Goal: Information Seeking & Learning: Find specific page/section

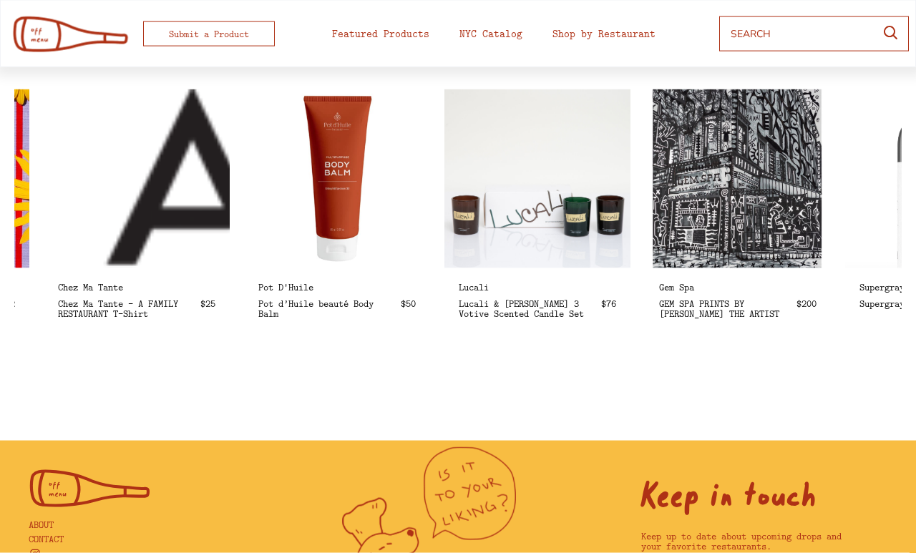
scroll to position [0, 581]
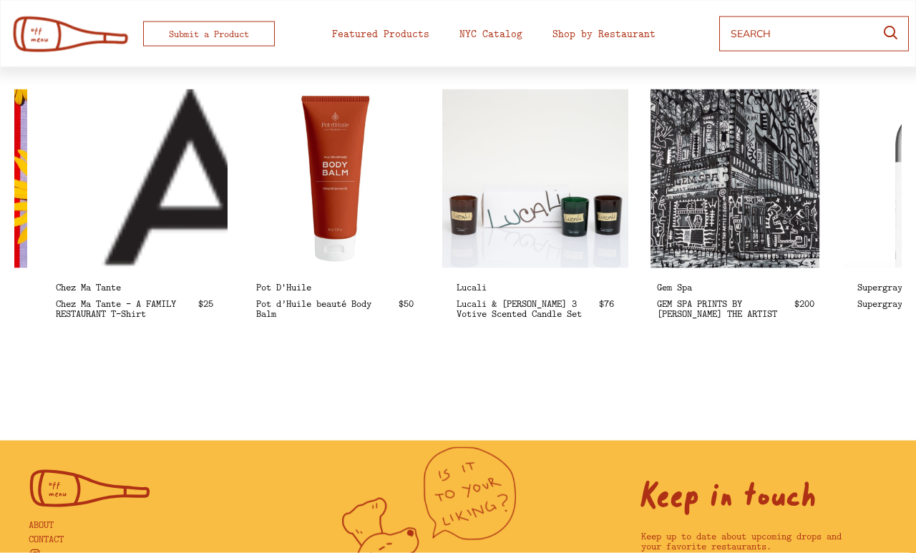
click at [582, 163] on img at bounding box center [535, 178] width 186 height 179
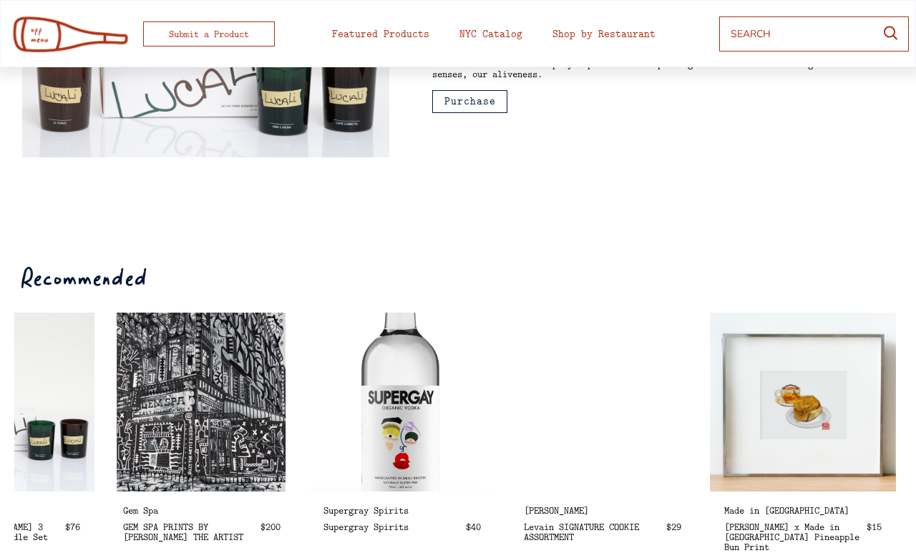
scroll to position [0, 545]
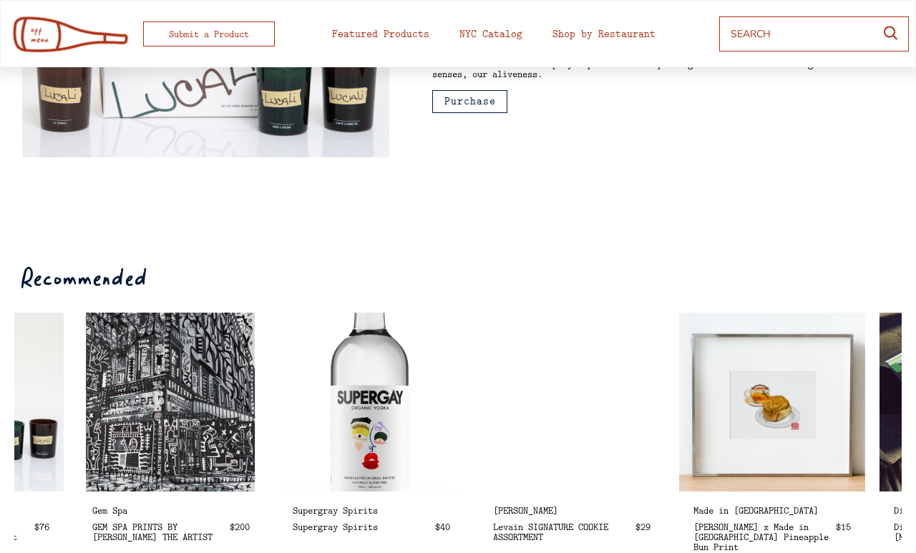
click at [590, 382] on img at bounding box center [572, 402] width 186 height 179
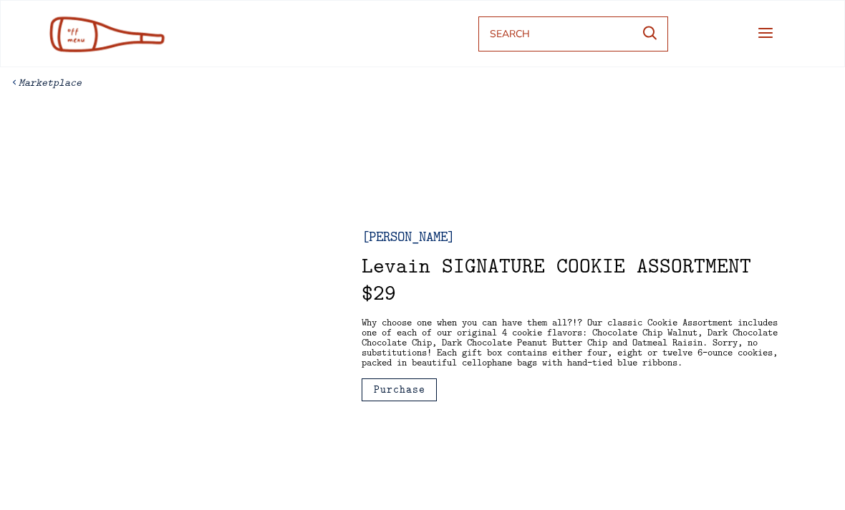
click at [278, 295] on div at bounding box center [169, 314] width 297 height 273
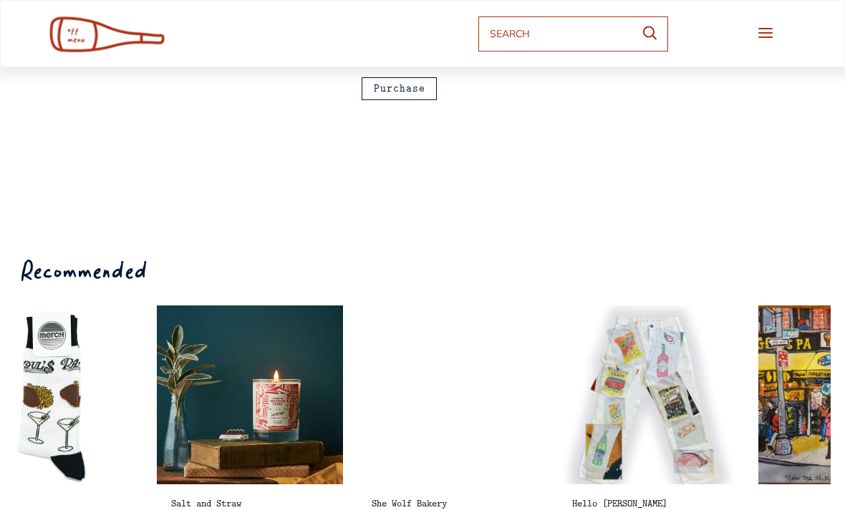
scroll to position [0, 869]
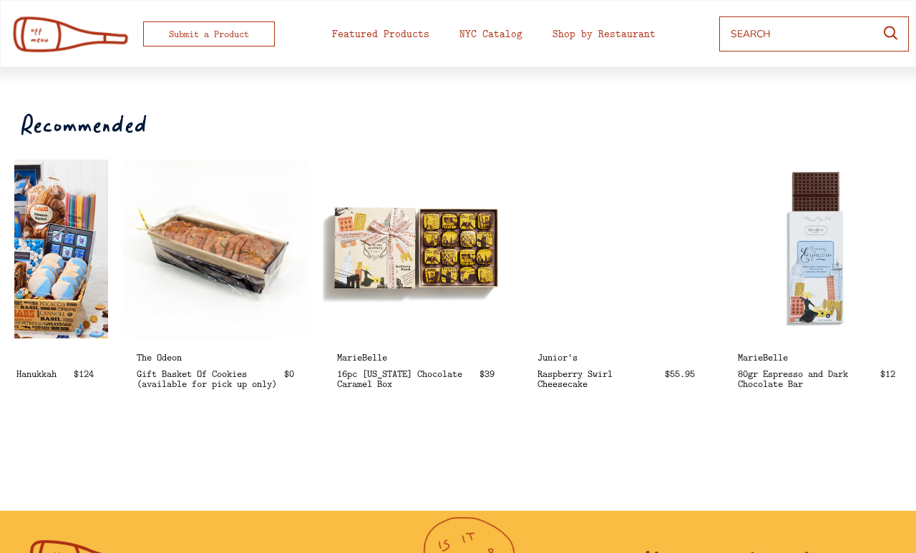
scroll to position [0, 904]
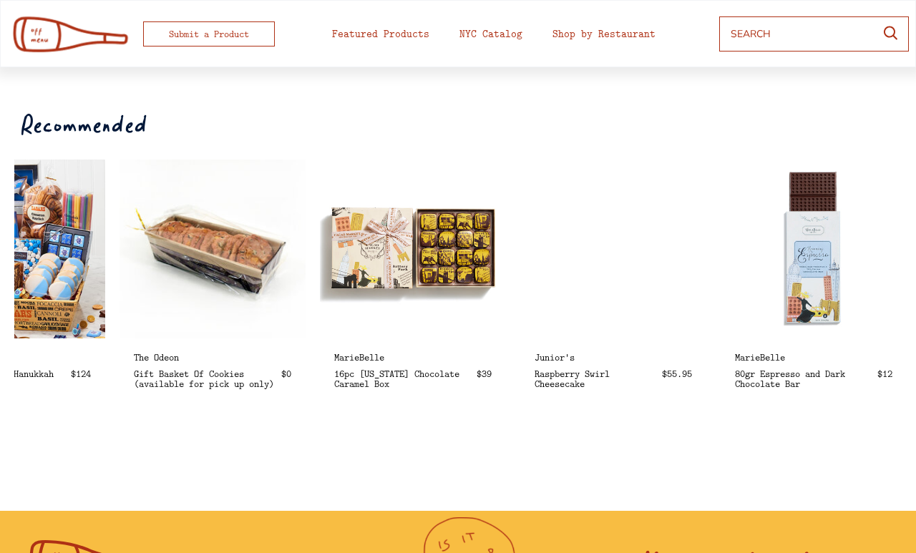
click at [448, 233] on img at bounding box center [413, 249] width 186 height 179
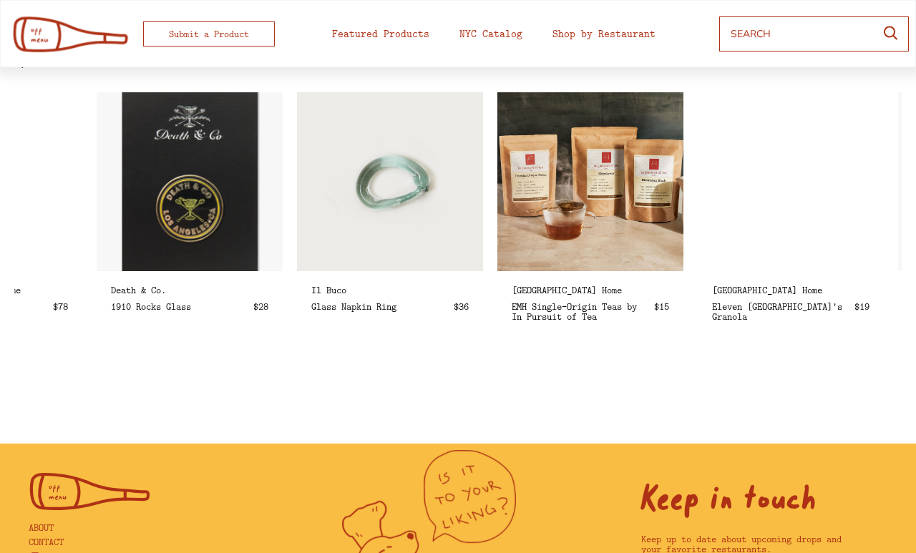
scroll to position [0, 527]
click at [425, 185] on img at bounding box center [389, 181] width 186 height 179
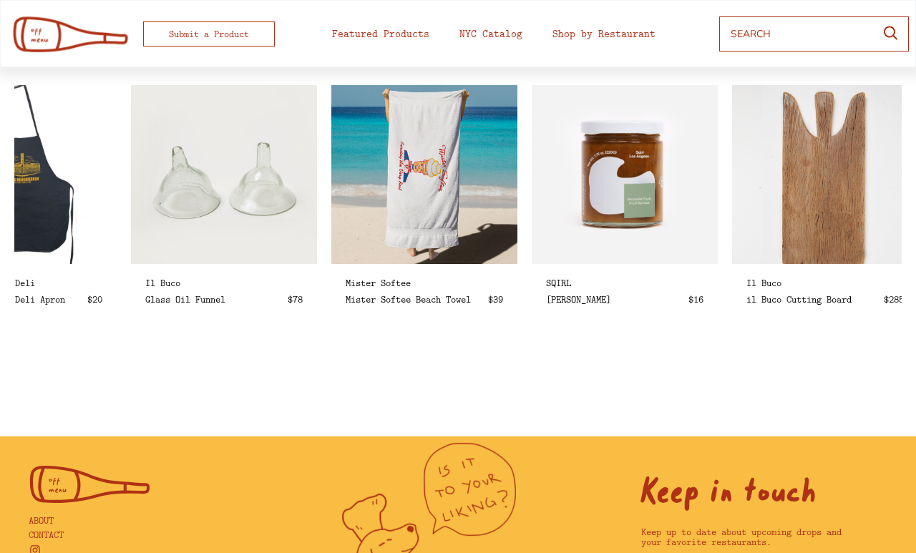
scroll to position [0, 2149]
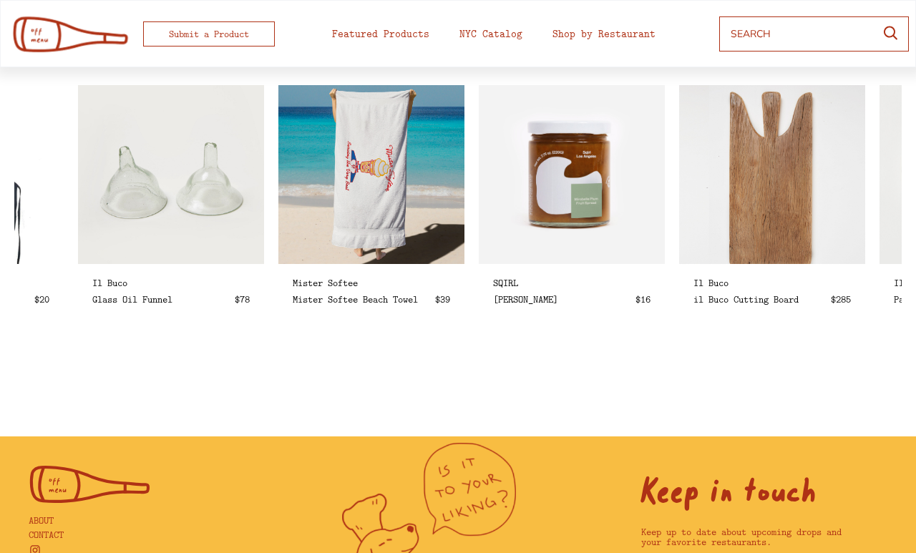
click at [413, 231] on img at bounding box center [372, 174] width 186 height 179
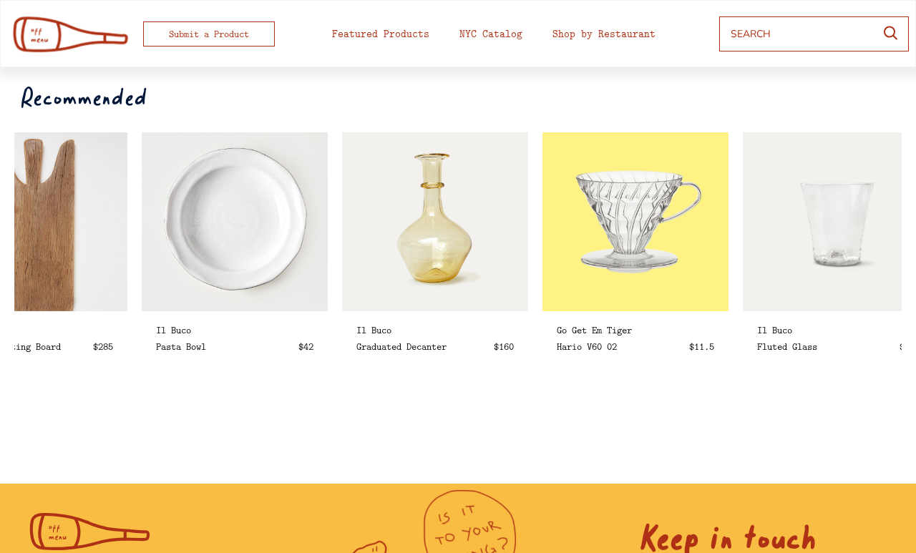
scroll to position [0, 2848]
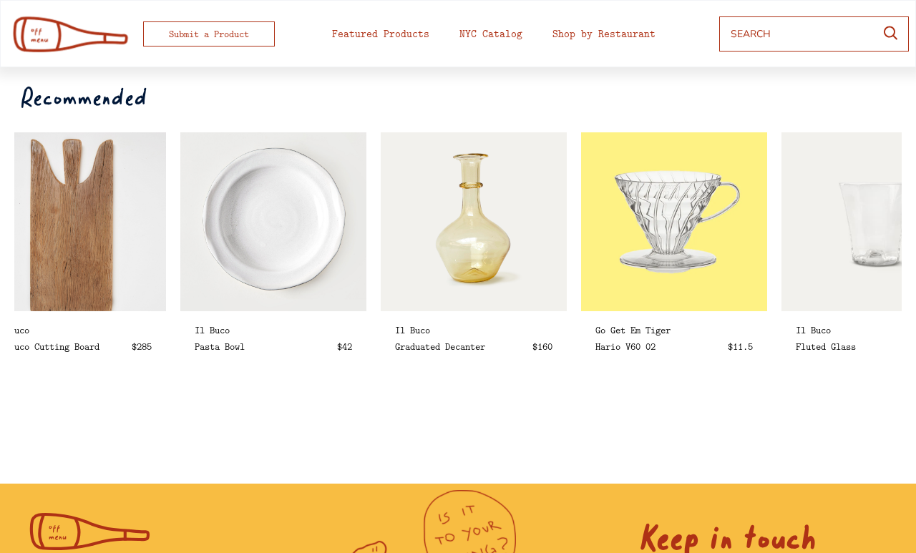
click at [505, 228] on img at bounding box center [474, 221] width 186 height 179
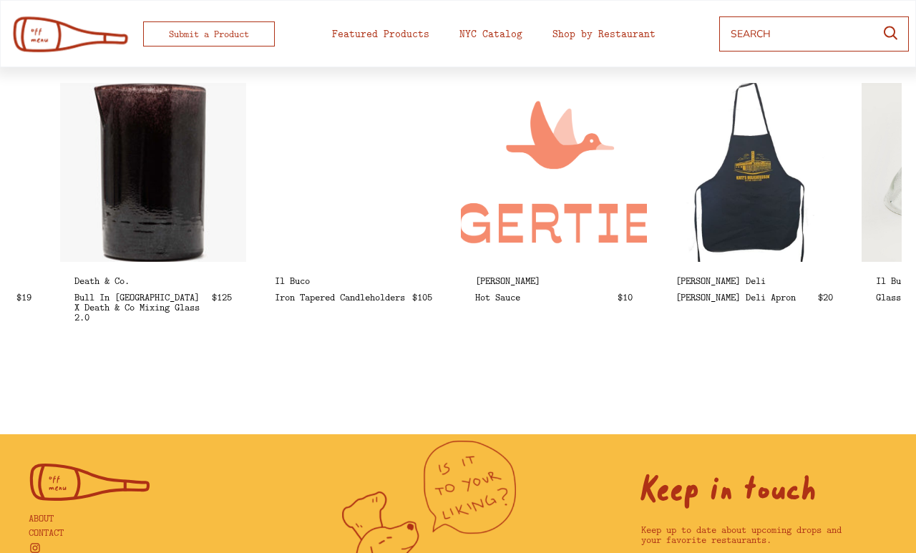
scroll to position [0, 1366]
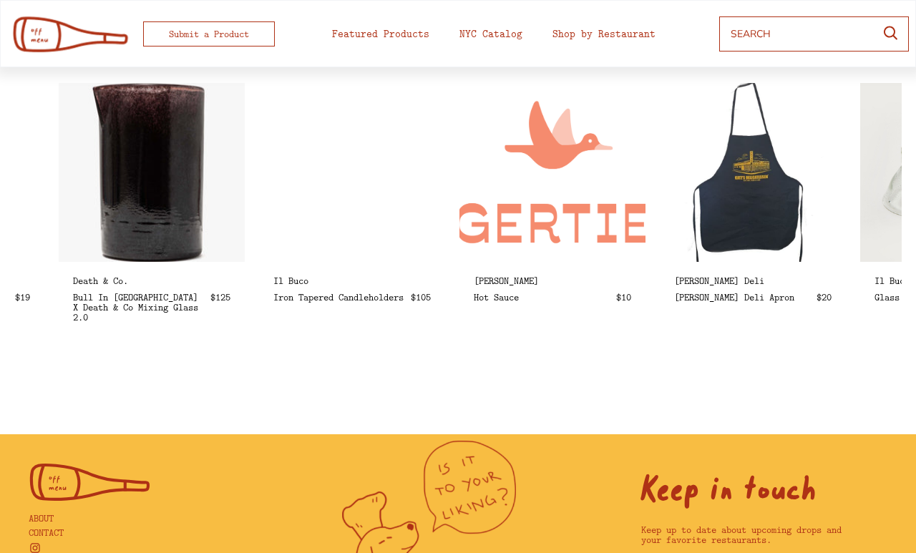
click at [178, 173] on img at bounding box center [152, 172] width 186 height 179
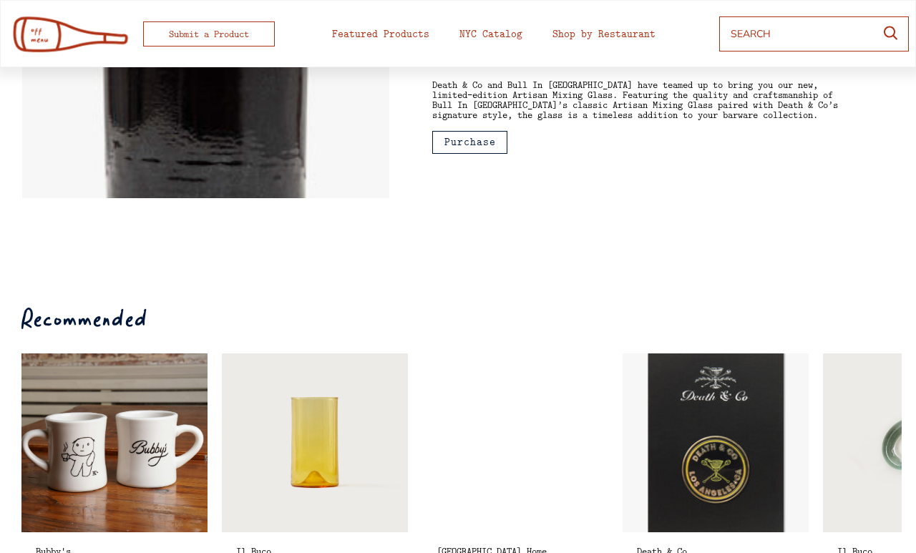
scroll to position [9, 0]
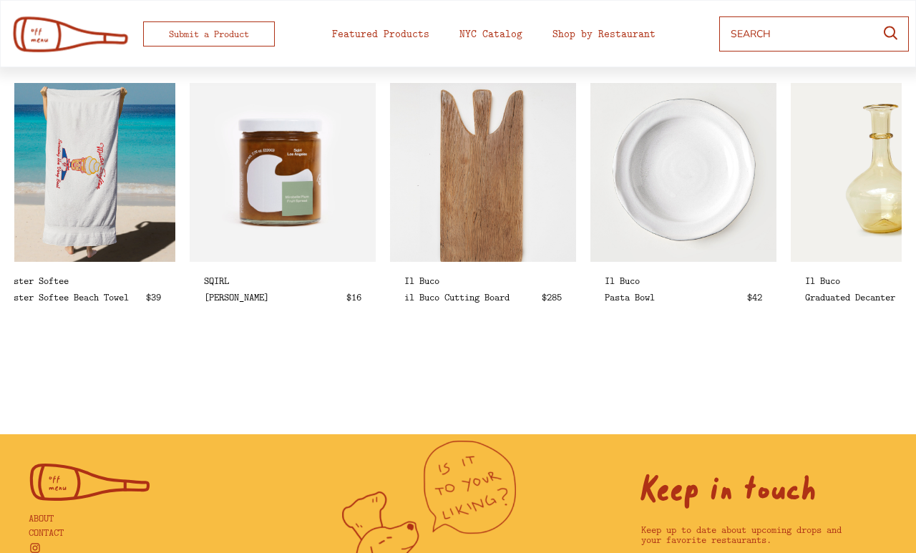
scroll to position [0, 2444]
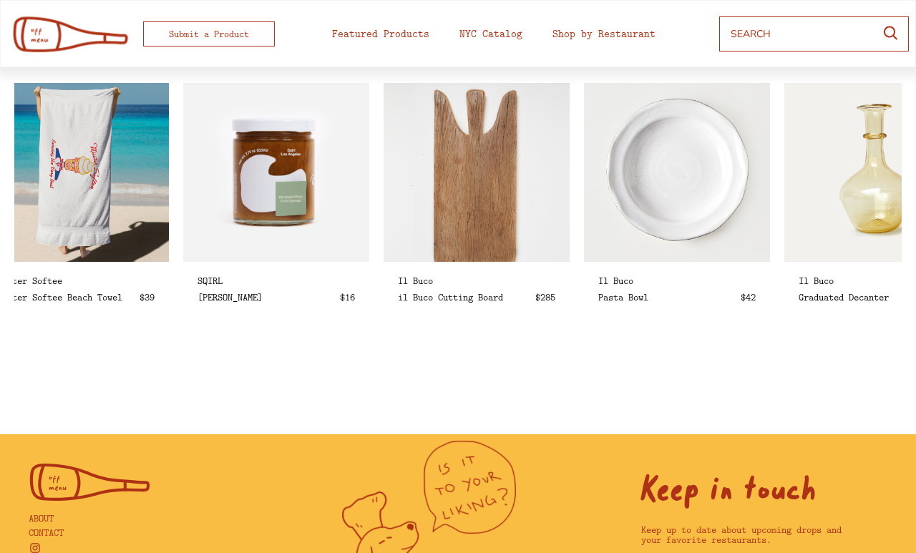
click at [530, 153] on img at bounding box center [477, 172] width 186 height 179
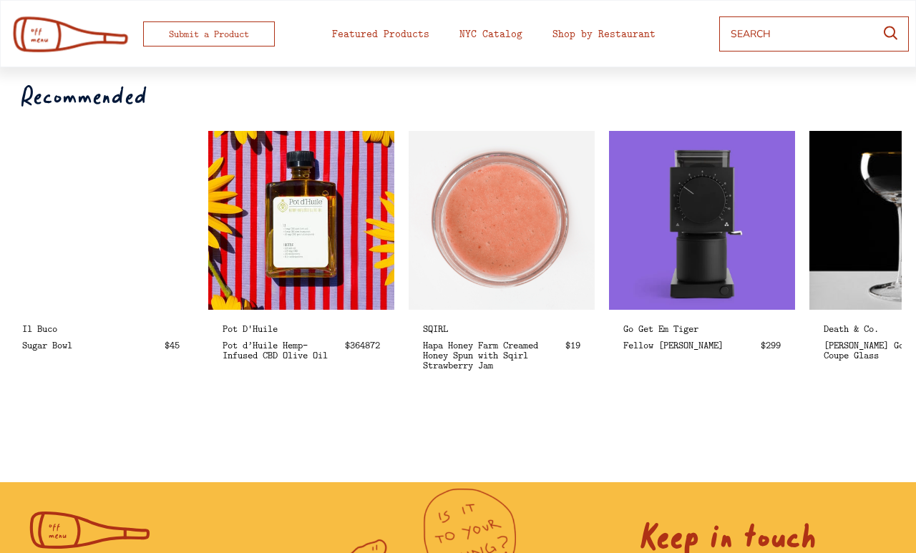
scroll to position [0, 1017]
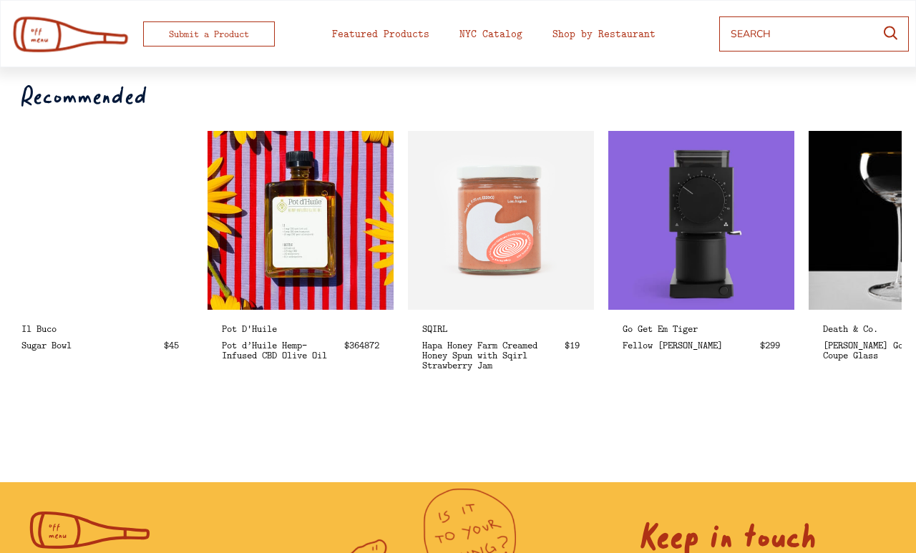
click at [573, 284] on img at bounding box center [501, 220] width 186 height 179
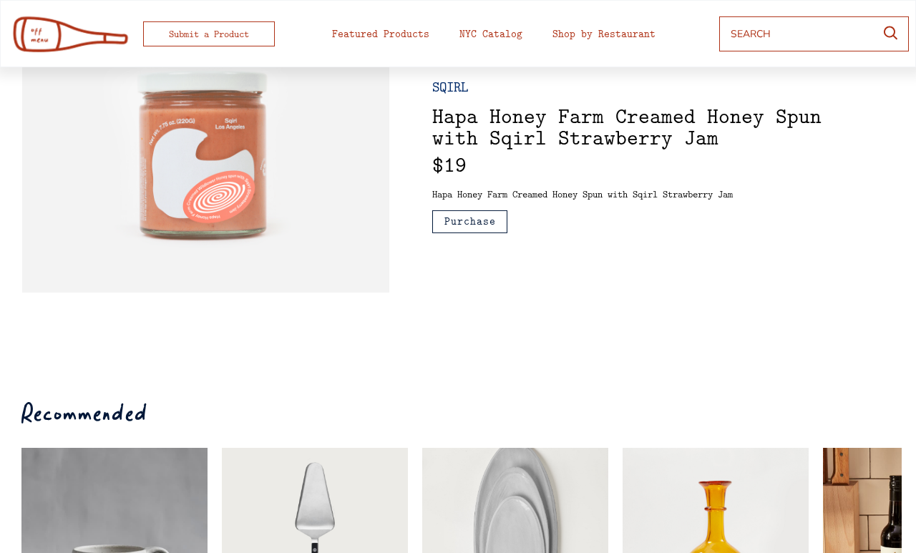
scroll to position [29, 0]
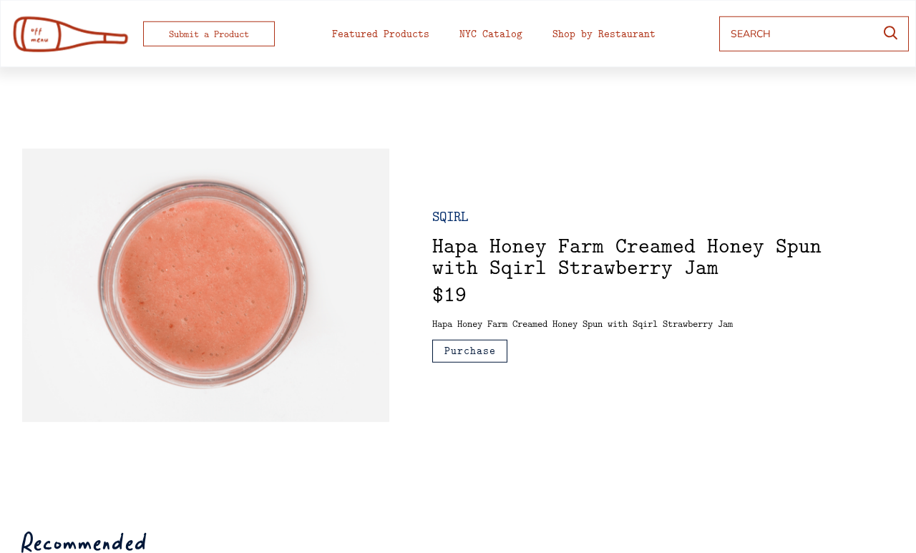
click at [762, 28] on input "input" at bounding box center [800, 34] width 139 height 26
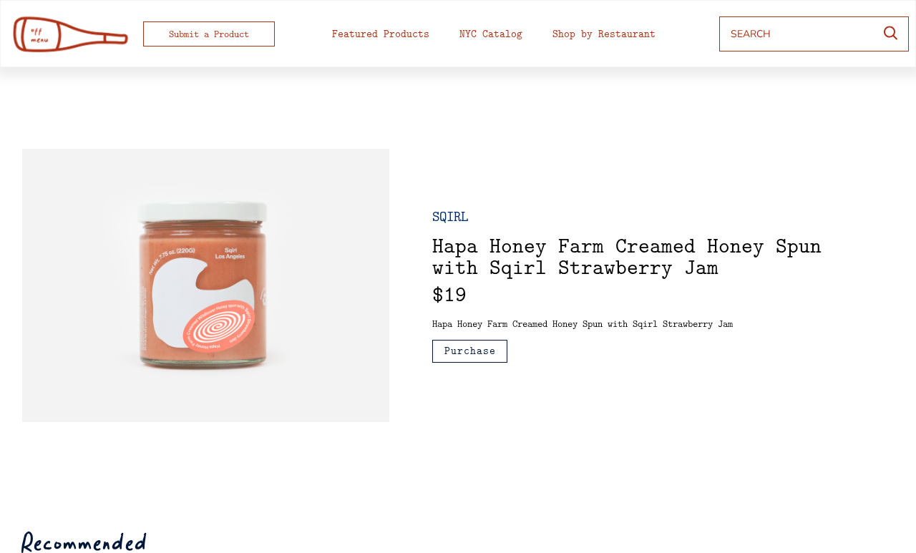
click at [780, 34] on input "input" at bounding box center [800, 34] width 139 height 26
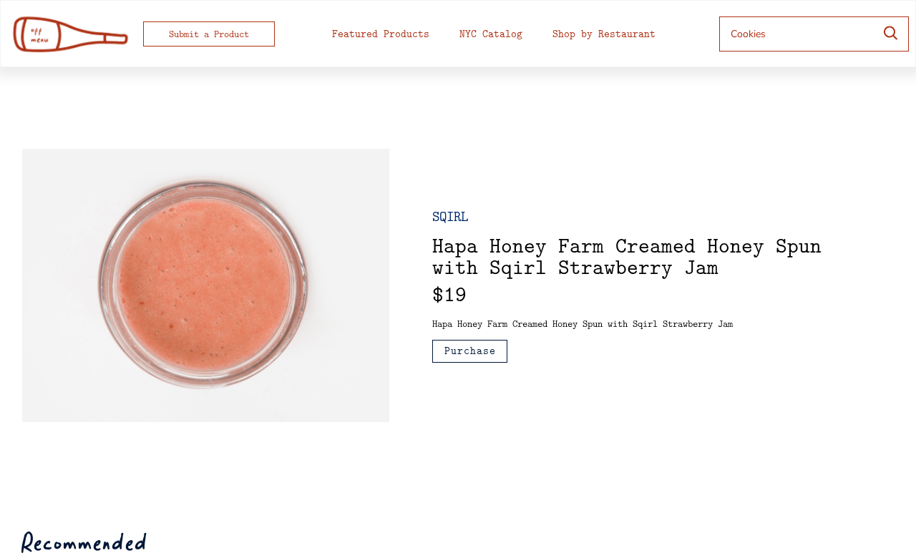
type input "Cookies"
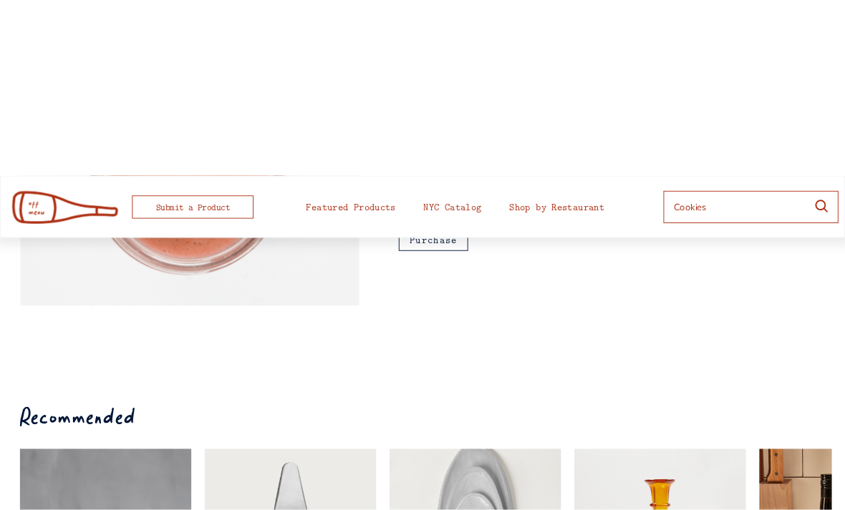
scroll to position [0, 0]
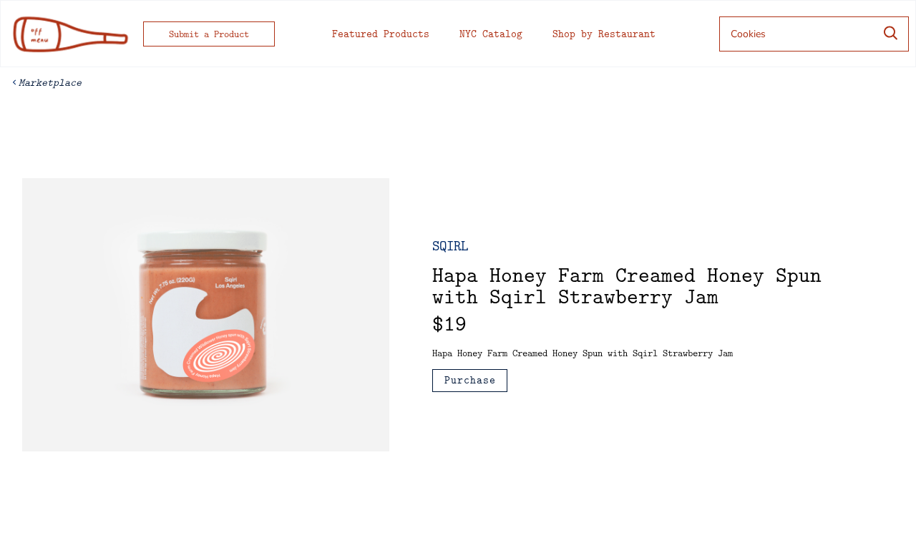
click at [798, 39] on input "input" at bounding box center [800, 34] width 139 height 26
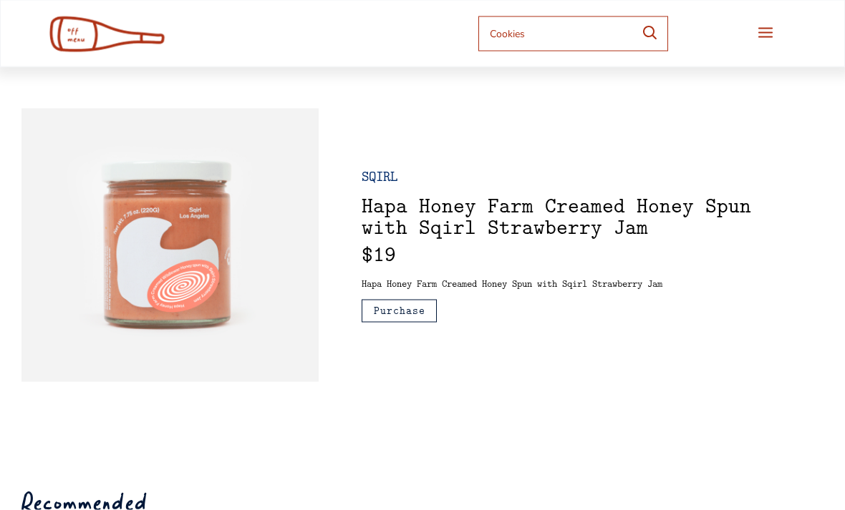
scroll to position [44, 0]
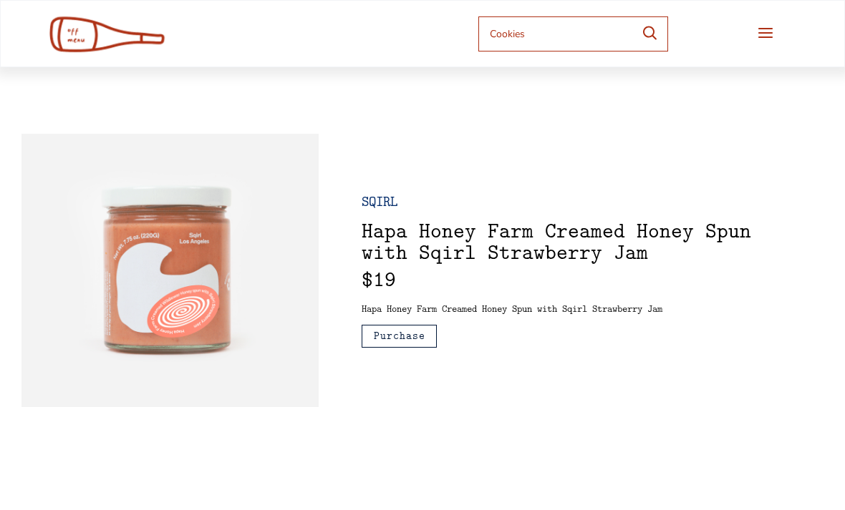
click at [584, 30] on input "input" at bounding box center [559, 34] width 139 height 26
